Goal: Task Accomplishment & Management: Complete application form

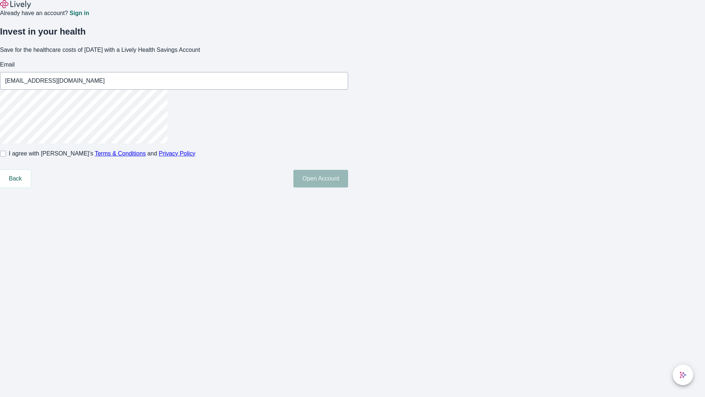
click at [6, 157] on input "I agree with Lively’s Terms & Conditions and Privacy Policy" at bounding box center [3, 154] width 6 height 6
checkbox input "true"
click at [348, 187] on button "Open Account" at bounding box center [321, 179] width 55 height 18
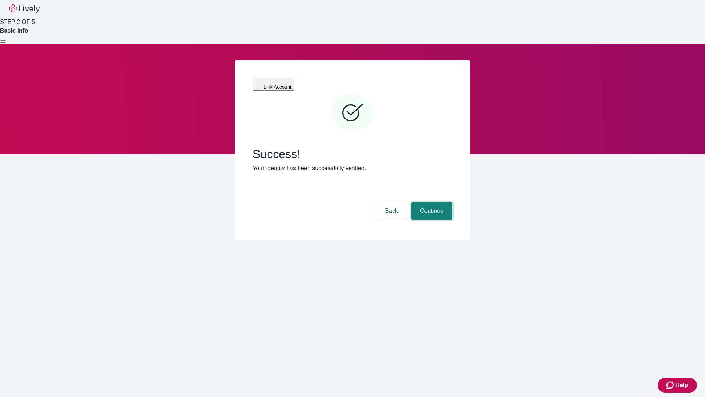
click at [431, 202] on button "Continue" at bounding box center [432, 211] width 41 height 18
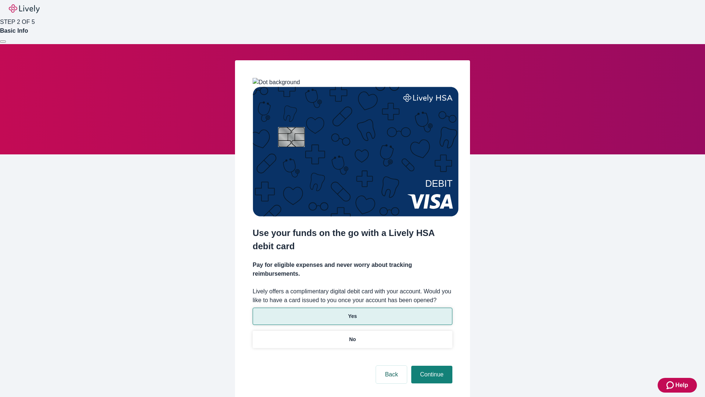
click at [352, 312] on p "Yes" at bounding box center [352, 316] width 9 height 8
click at [431, 366] on button "Continue" at bounding box center [432, 375] width 41 height 18
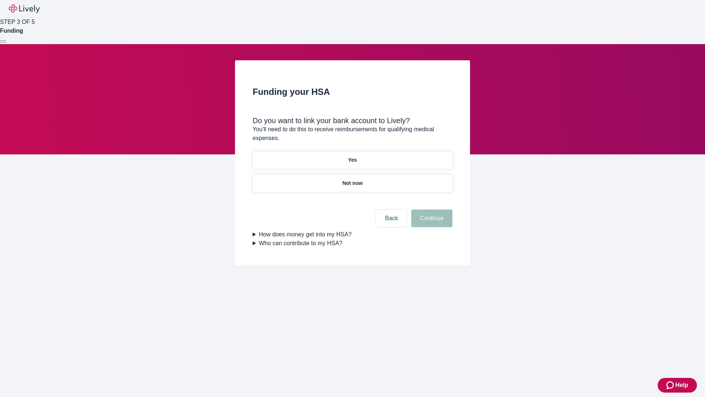
click at [352, 156] on p "Yes" at bounding box center [352, 160] width 9 height 8
click at [431, 209] on button "Continue" at bounding box center [432, 218] width 41 height 18
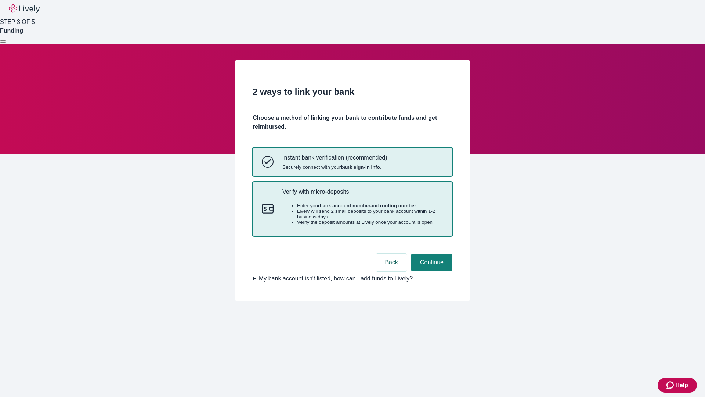
click at [363, 195] on p "Verify with micro-deposits" at bounding box center [363, 191] width 161 height 7
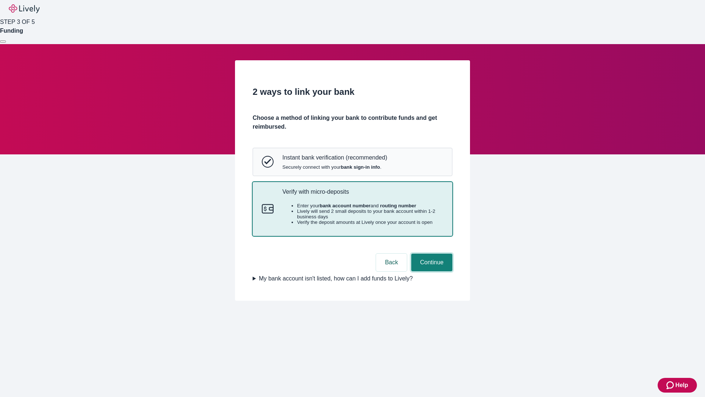
click at [431, 271] on button "Continue" at bounding box center [432, 263] width 41 height 18
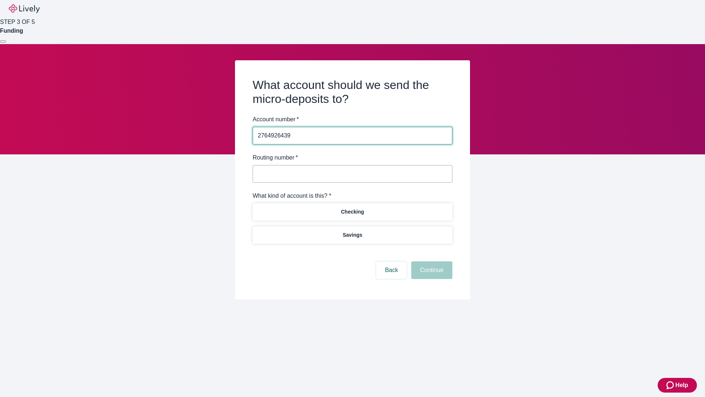
type input "2764926439"
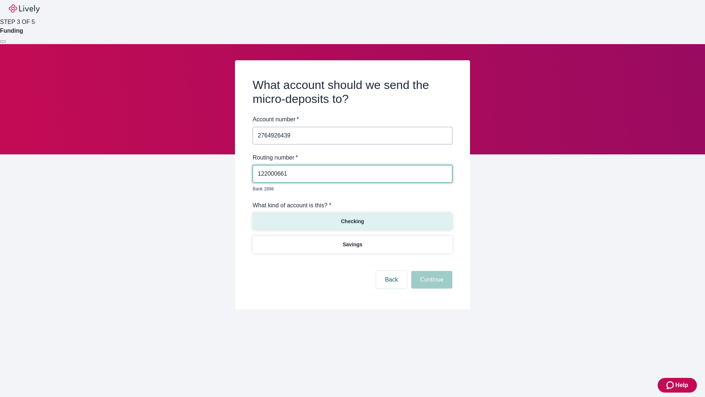
type input "122000661"
click at [352, 218] on p "Checking" at bounding box center [352, 222] width 23 height 8
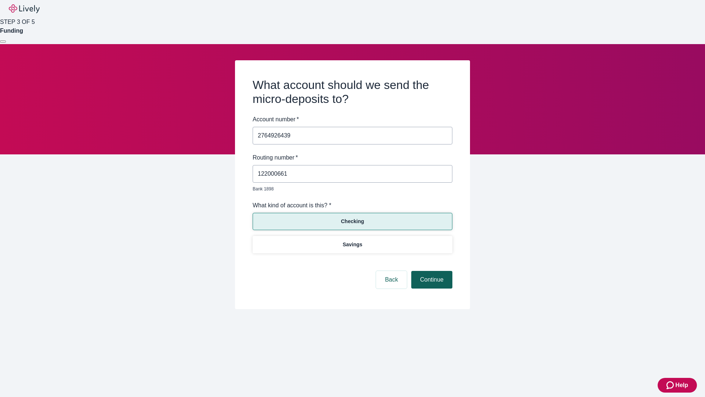
click at [431, 271] on button "Continue" at bounding box center [432, 280] width 41 height 18
